Goal: Task Accomplishment & Management: Complete application form

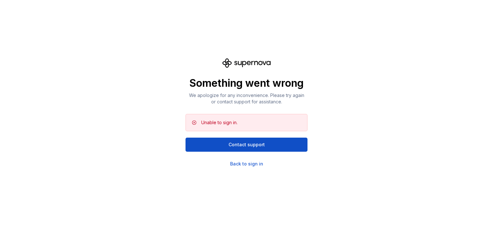
click at [240, 122] on div "Unable to sign in." at bounding box center [251, 123] width 101 height 6
click at [241, 166] on div "Back to sign in" at bounding box center [246, 164] width 33 height 6
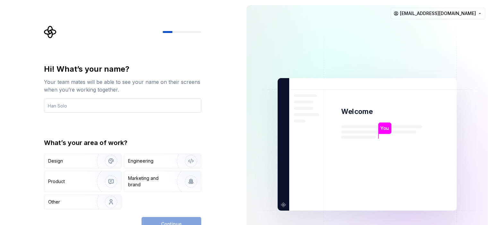
click at [132, 103] on input "text" at bounding box center [122, 106] width 157 height 14
type input "HireComp"
click at [86, 157] on div "Design" at bounding box center [82, 161] width 77 height 14
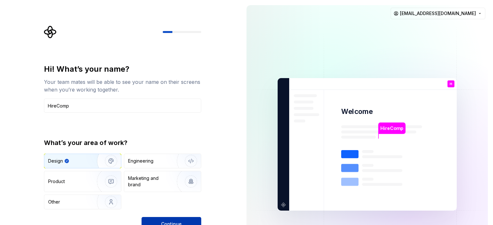
click at [173, 221] on span "Continue" at bounding box center [171, 224] width 21 height 6
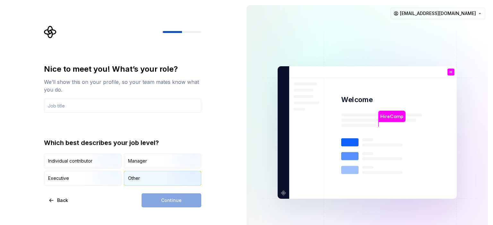
click at [132, 181] on div "Other" at bounding box center [134, 178] width 12 height 6
click at [66, 107] on input "text" at bounding box center [122, 106] width 157 height 14
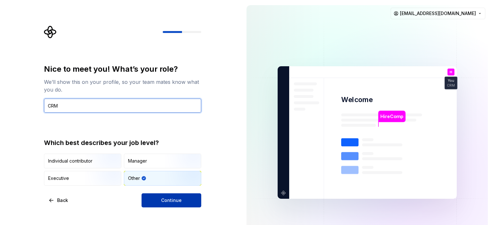
type input "CRM"
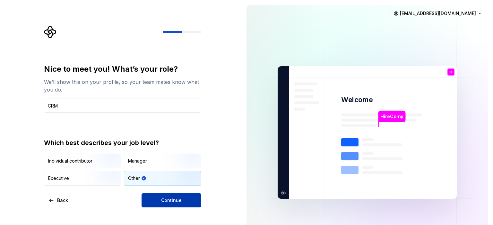
click at [164, 197] on button "Continue" at bounding box center [171, 201] width 60 height 14
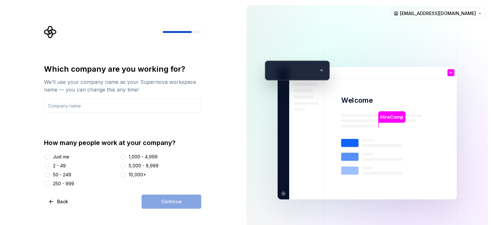
click at [65, 155] on div "Just me" at bounding box center [61, 157] width 16 height 6
click at [50, 155] on button "Just me" at bounding box center [47, 157] width 5 height 5
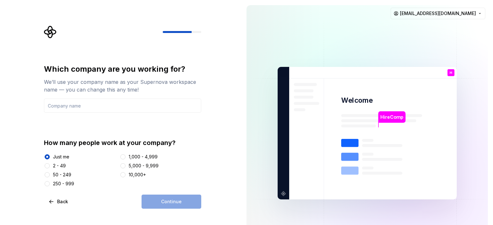
click at [51, 167] on div "2 - 49" at bounding box center [80, 166] width 73 height 6
click at [55, 164] on div "2 - 49" at bounding box center [59, 166] width 13 height 6
click at [50, 164] on button "2 - 49" at bounding box center [47, 166] width 5 height 5
click at [88, 104] on input "text" at bounding box center [122, 106] width 157 height 14
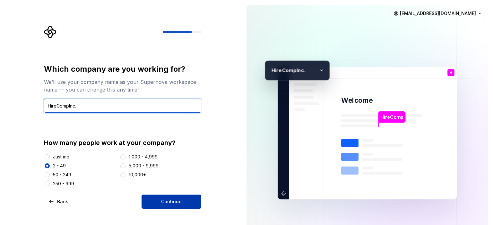
type input "HireCompInc."
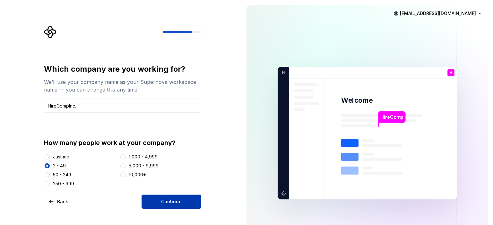
click at [169, 200] on span "Continue" at bounding box center [171, 202] width 21 height 6
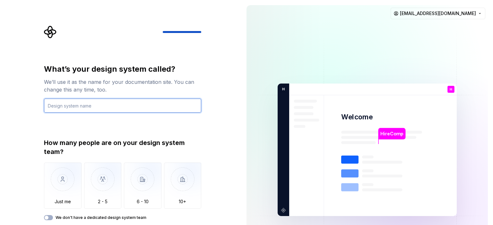
click at [92, 102] on input "text" at bounding box center [122, 106] width 157 height 14
click at [89, 105] on input "text" at bounding box center [122, 106] width 157 height 14
click at [64, 106] on input "UIKit" at bounding box center [122, 106] width 157 height 14
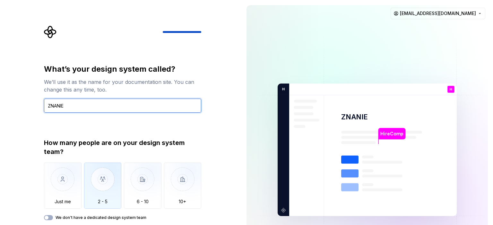
type input "ZNANIE"
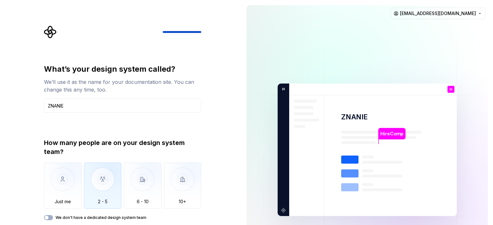
click at [98, 188] on img "button" at bounding box center [103, 184] width 38 height 43
click at [149, 133] on div "What’s your design system called? We’ll use it as the name for your documentati…" at bounding box center [122, 142] width 157 height 157
click at [65, 215] on div "How many people are on your design system team? Just me 2 - 5 6 - 10 10+ We don…" at bounding box center [122, 180] width 157 height 82
click at [65, 217] on label "We don't have a dedicated design system team" at bounding box center [100, 218] width 91 height 5
click at [53, 217] on button "We don't have a dedicated design system team" at bounding box center [48, 218] width 9 height 5
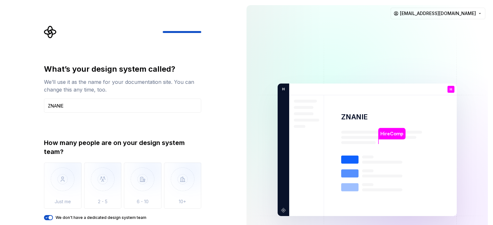
click at [62, 218] on label "We don't have a dedicated design system team" at bounding box center [100, 218] width 91 height 5
click at [53, 218] on button "We don't have a dedicated design system team" at bounding box center [48, 218] width 9 height 5
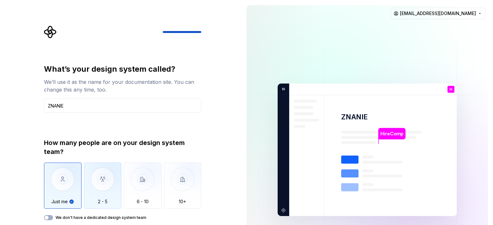
click at [101, 188] on img "button" at bounding box center [103, 184] width 38 height 43
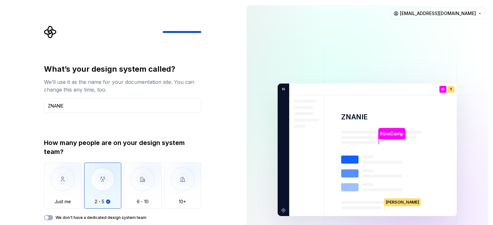
type button "2 - 5"
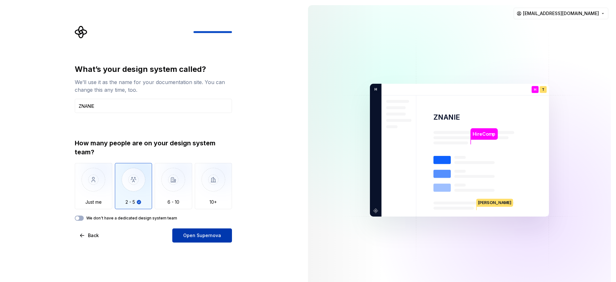
click at [199, 225] on button "Open Supernova" at bounding box center [202, 235] width 60 height 14
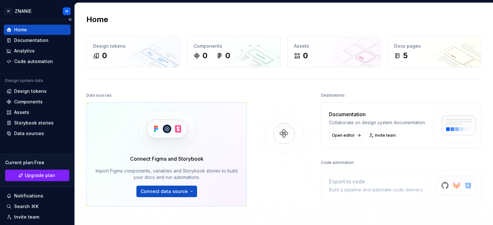
click at [37, 85] on div "Design system data" at bounding box center [37, 82] width 67 height 8
drag, startPoint x: 38, startPoint y: 86, endPoint x: 27, endPoint y: 98, distance: 16.1
click at [38, 87] on div "Design tokens" at bounding box center [37, 91] width 67 height 10
